Goal: Navigation & Orientation: Find specific page/section

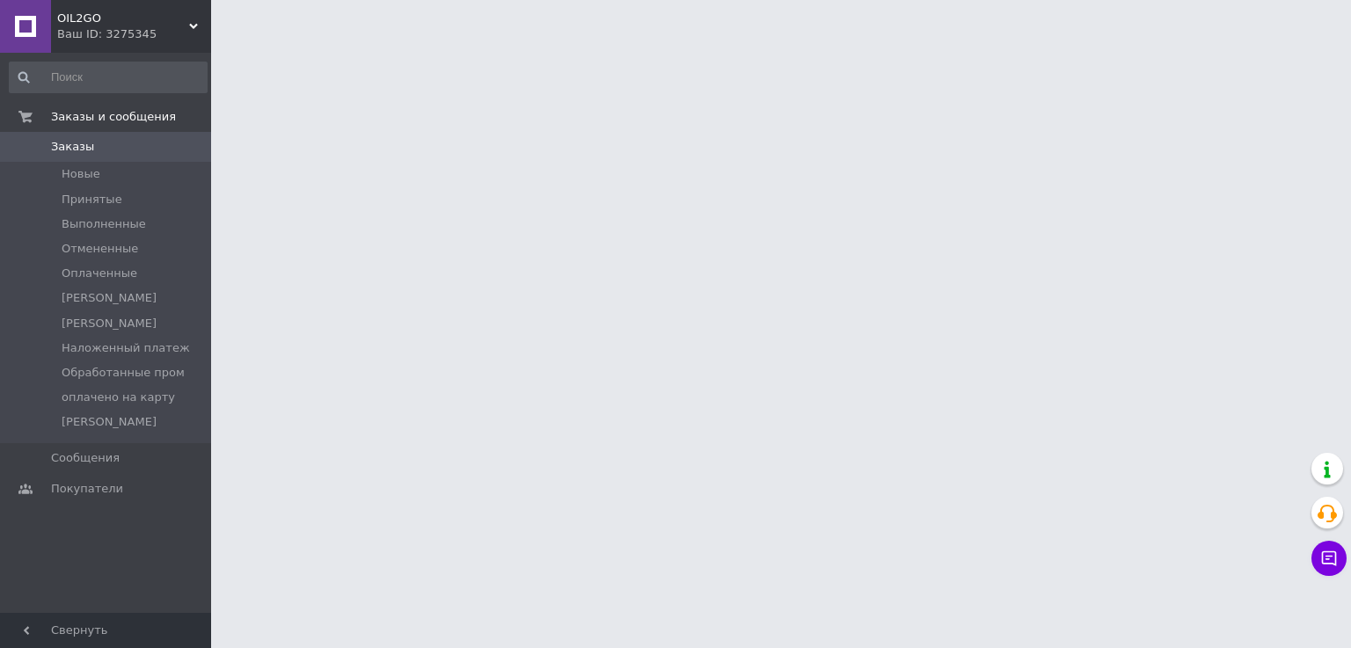
click at [168, 26] on div "Ваш ID: 3275345" at bounding box center [134, 34] width 154 height 16
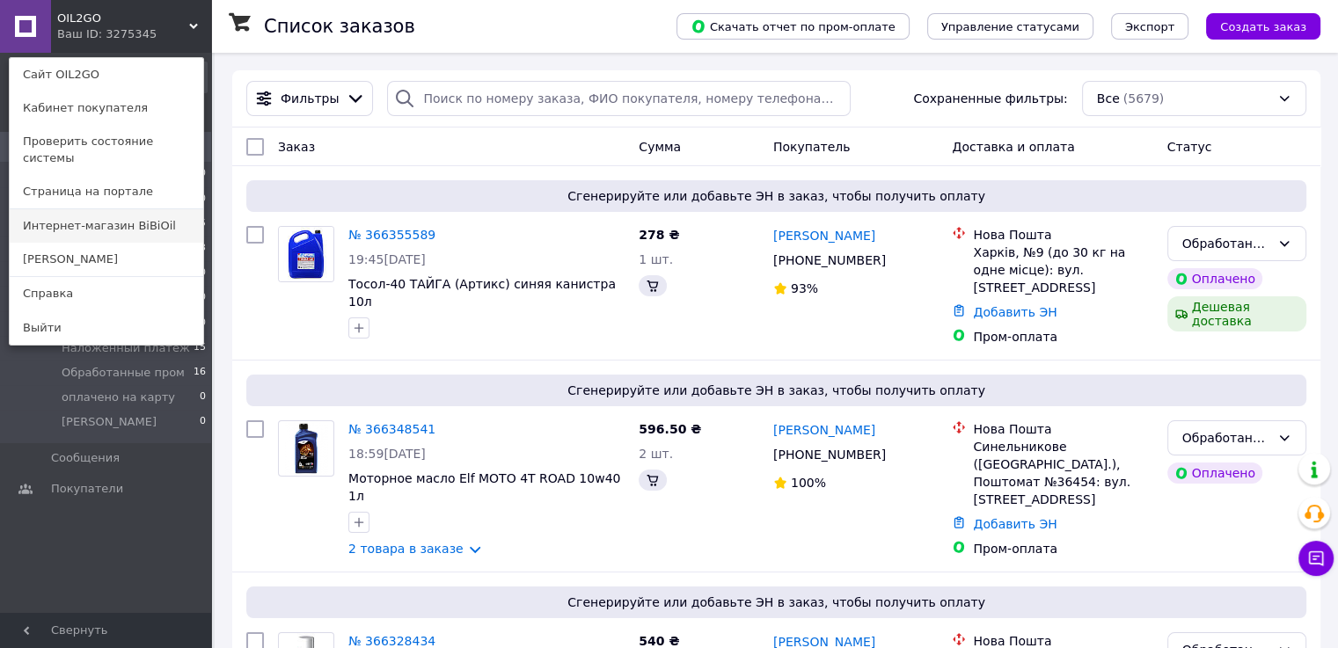
click at [162, 209] on link "Интернет-магазин BiBiOil" at bounding box center [107, 225] width 194 height 33
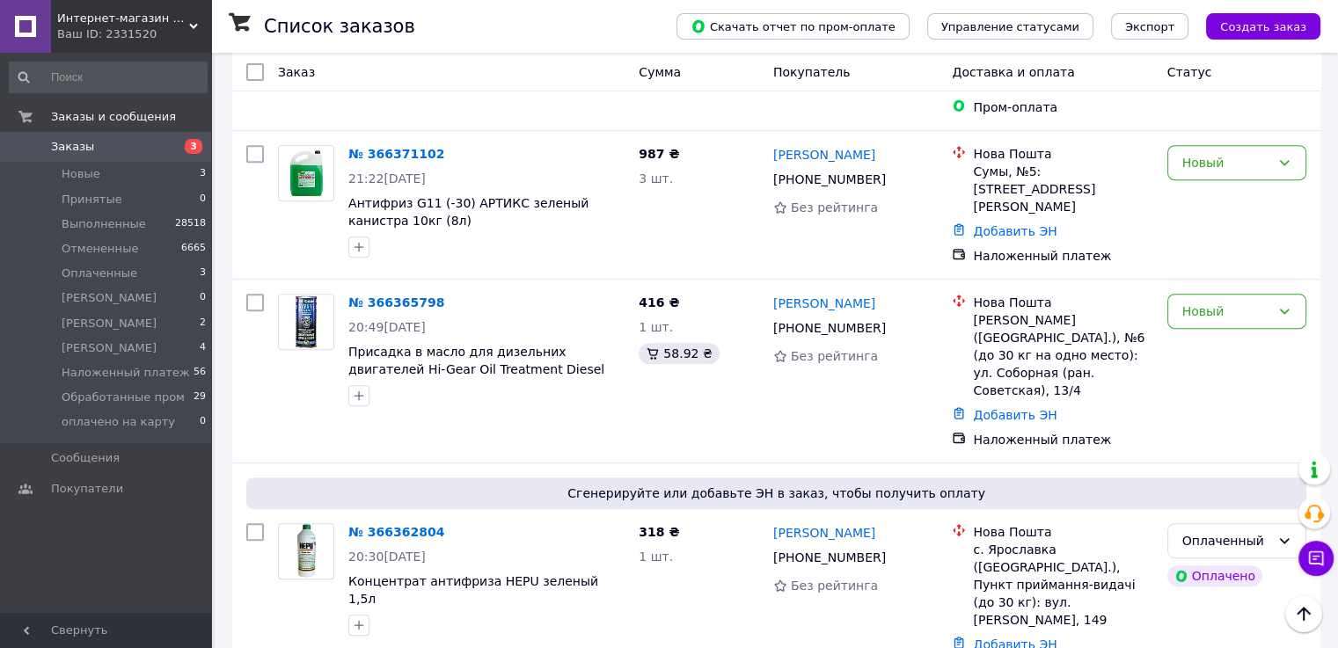
scroll to position [704, 0]
